Goal: Task Accomplishment & Management: Complete application form

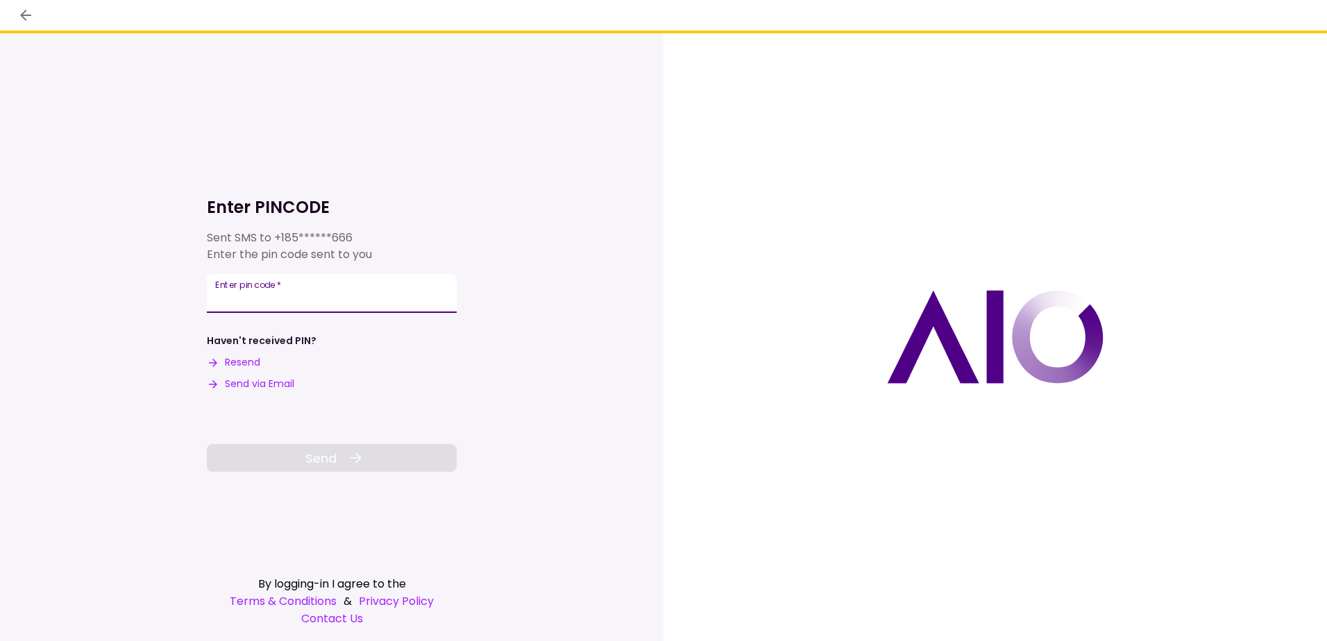
click at [296, 294] on input "Enter pin code   *" at bounding box center [332, 293] width 250 height 39
type input "******"
click at [327, 464] on span "Send" at bounding box center [320, 458] width 31 height 19
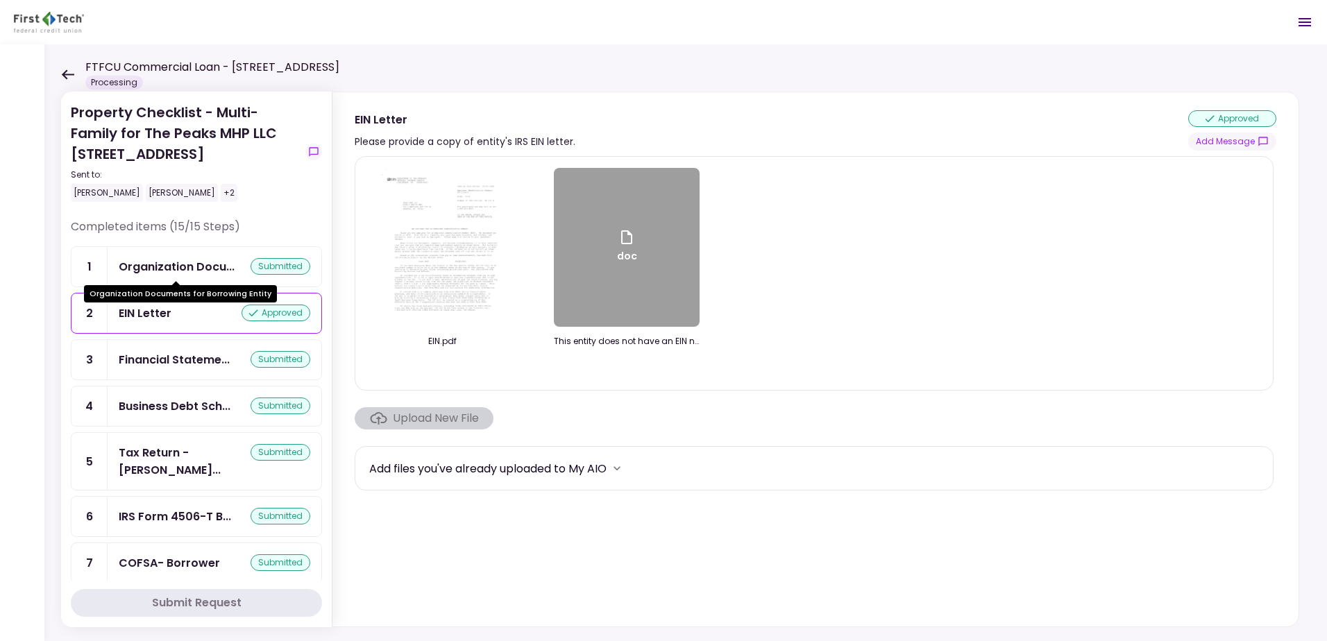
click at [190, 269] on div "Organization Docu..." at bounding box center [177, 266] width 116 height 17
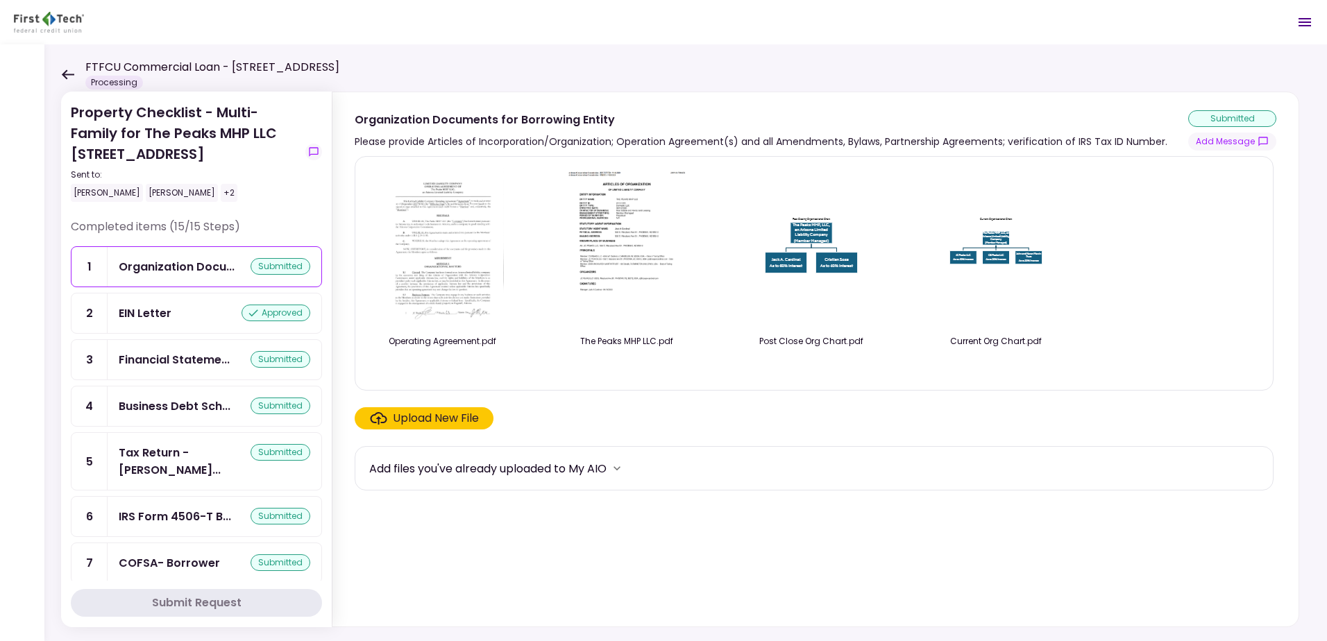
click at [435, 426] on div "Upload New File" at bounding box center [436, 418] width 86 height 17
click at [0, 0] on input "Upload New File" at bounding box center [0, 0] width 0 height 0
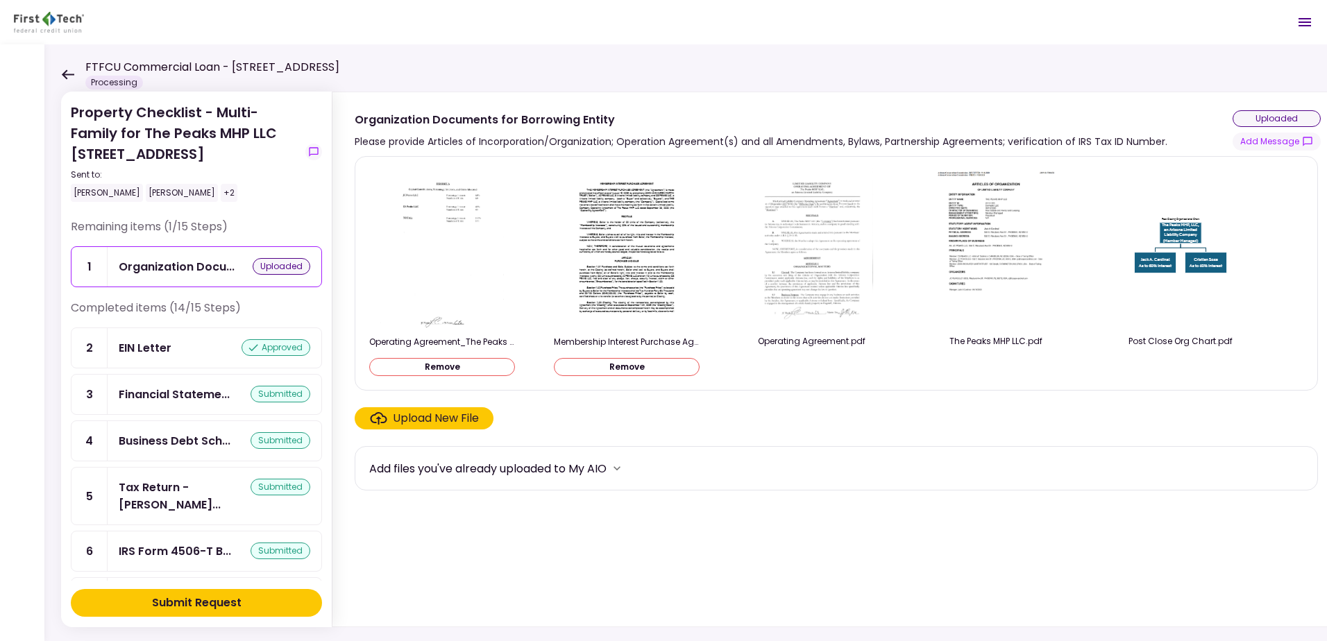
click at [221, 607] on div "Submit Request" at bounding box center [197, 603] width 90 height 17
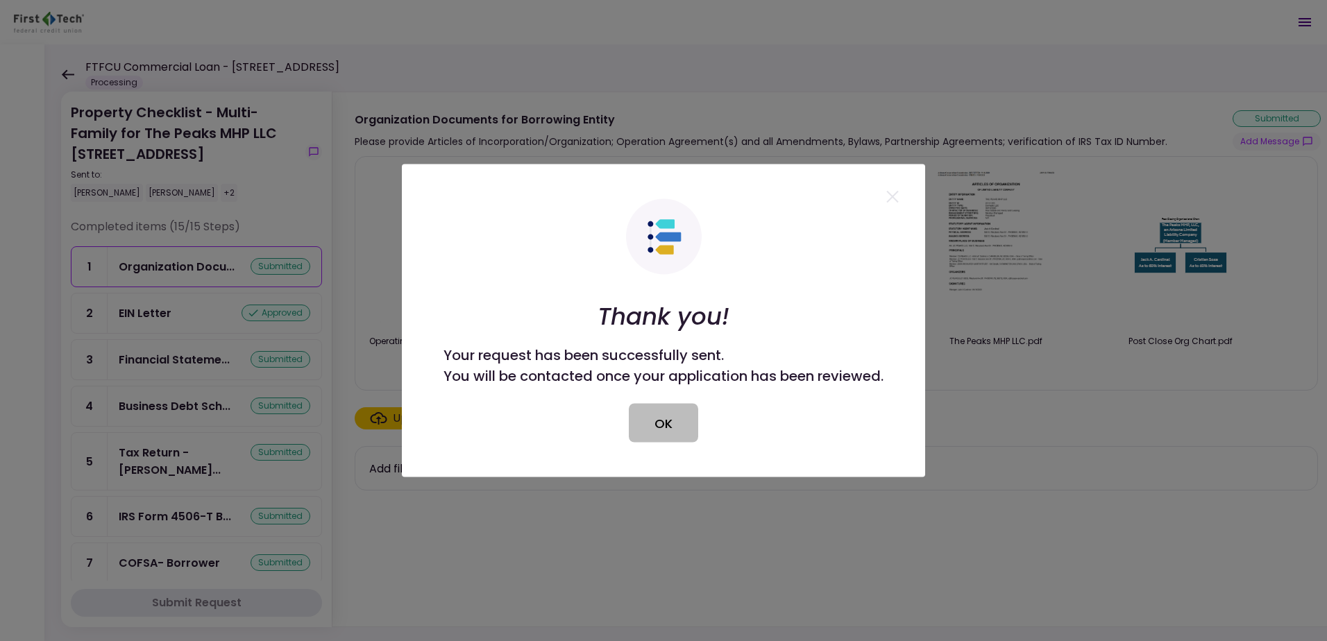
click at [671, 419] on button "OK" at bounding box center [663, 423] width 69 height 39
